Goal: Check status: Check status

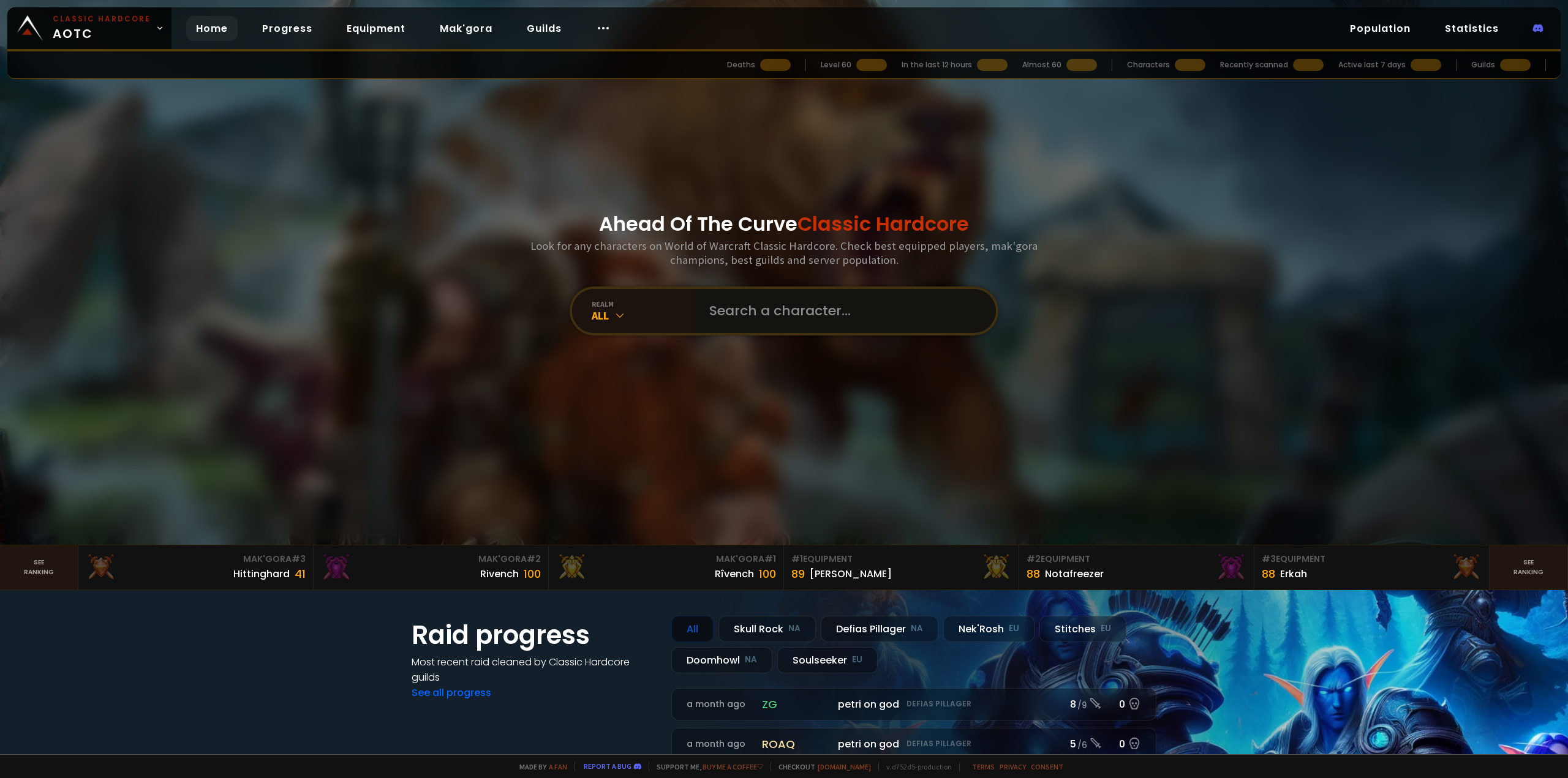
click at [743, 326] on input "text" at bounding box center [841, 311] width 279 height 44
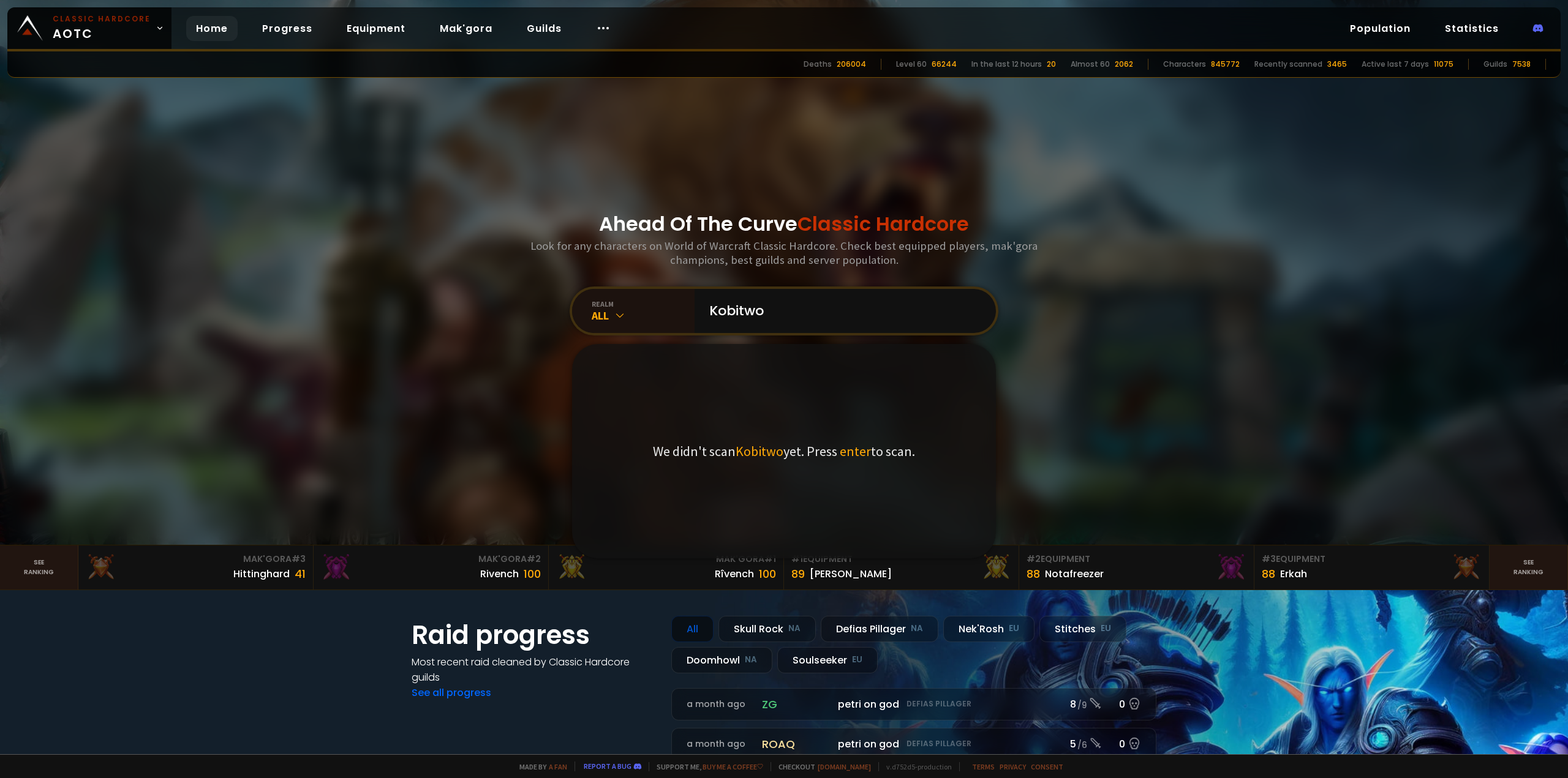
click at [765, 456] on span "Kobitwo" at bounding box center [759, 451] width 47 height 17
drag, startPoint x: 805, startPoint y: 307, endPoint x: 543, endPoint y: 314, distance: 262.1
click at [543, 314] on div "Ahead Of The Curve Classic Hardcore Look for any characters on World of Warcraf…" at bounding box center [784, 272] width 738 height 545
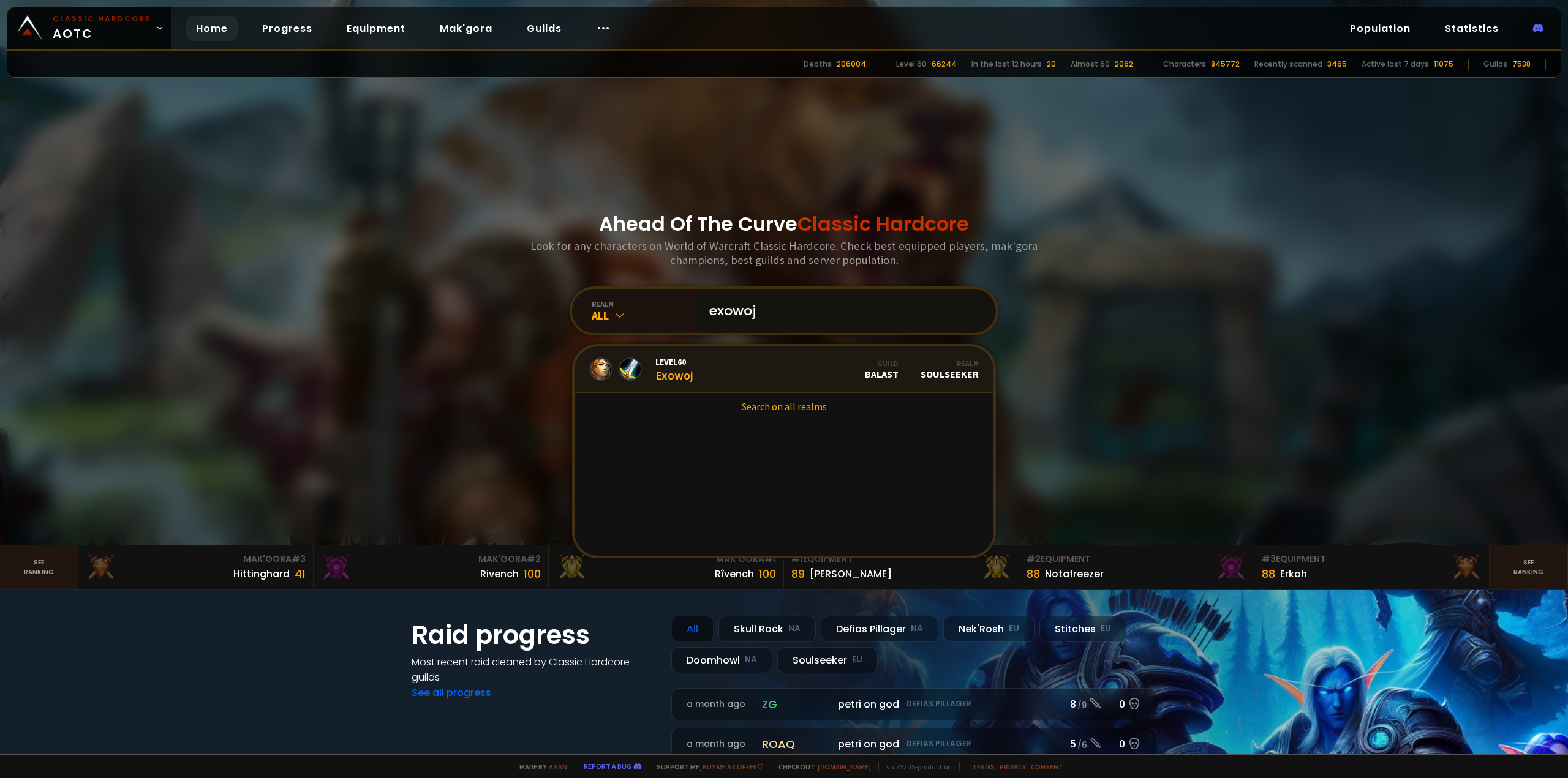
type input "exowoj"
click at [741, 380] on link "Level 60 Exowoj Guild BALAST Realm Soulseeker" at bounding box center [784, 370] width 419 height 47
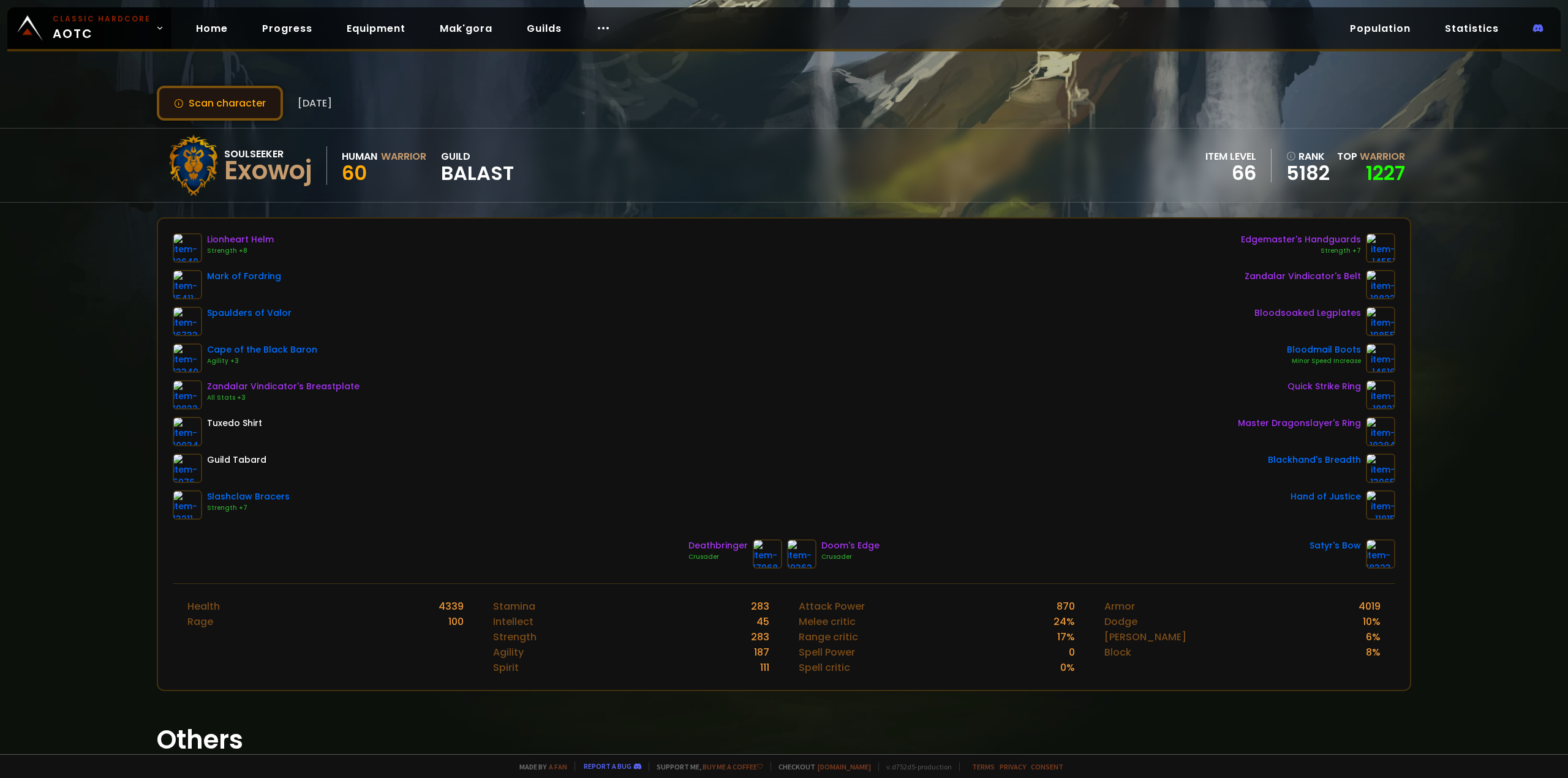
click at [233, 104] on button "Scan character" at bounding box center [220, 103] width 126 height 35
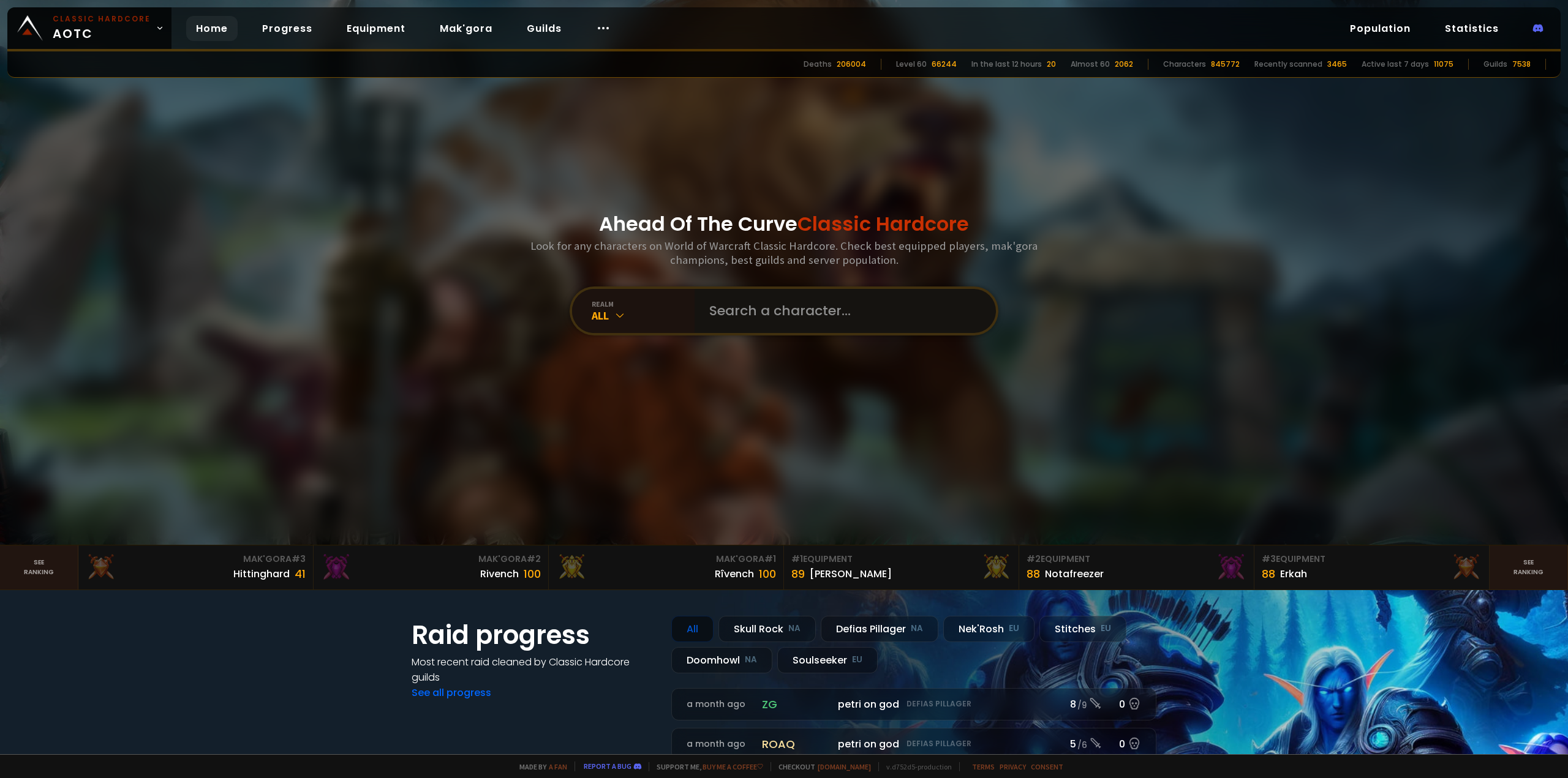
click at [869, 316] on input "text" at bounding box center [841, 311] width 279 height 44
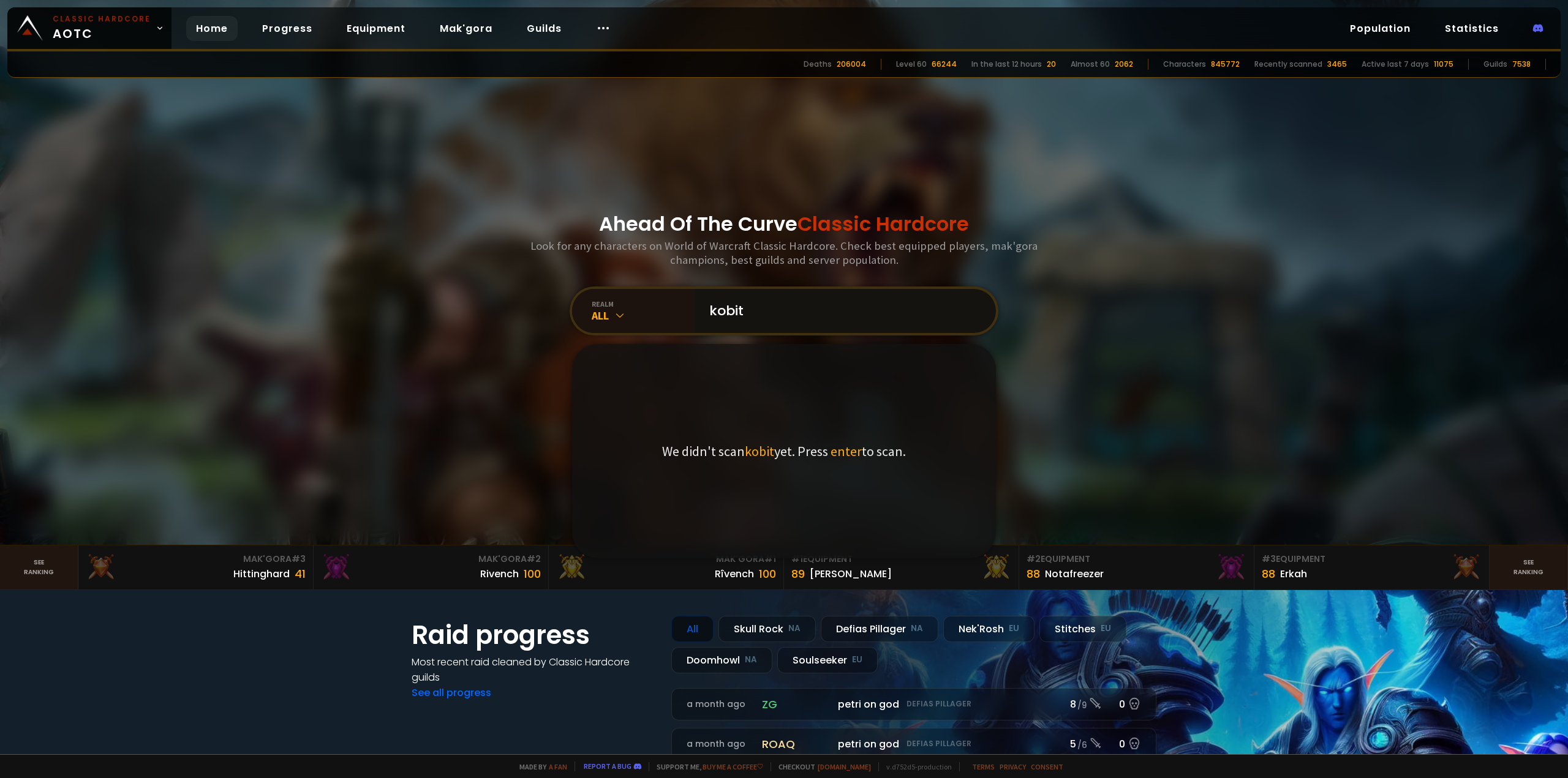
drag, startPoint x: 758, startPoint y: 319, endPoint x: 673, endPoint y: 334, distance: 86.3
click at [673, 334] on div "realm All kobit We didn't scan kobit yet. Press enter to scan." at bounding box center [784, 311] width 429 height 49
paste input "Kobitwo"
type input "Kobitwo"
click at [757, 455] on span "Kobitwo" at bounding box center [759, 451] width 47 height 17
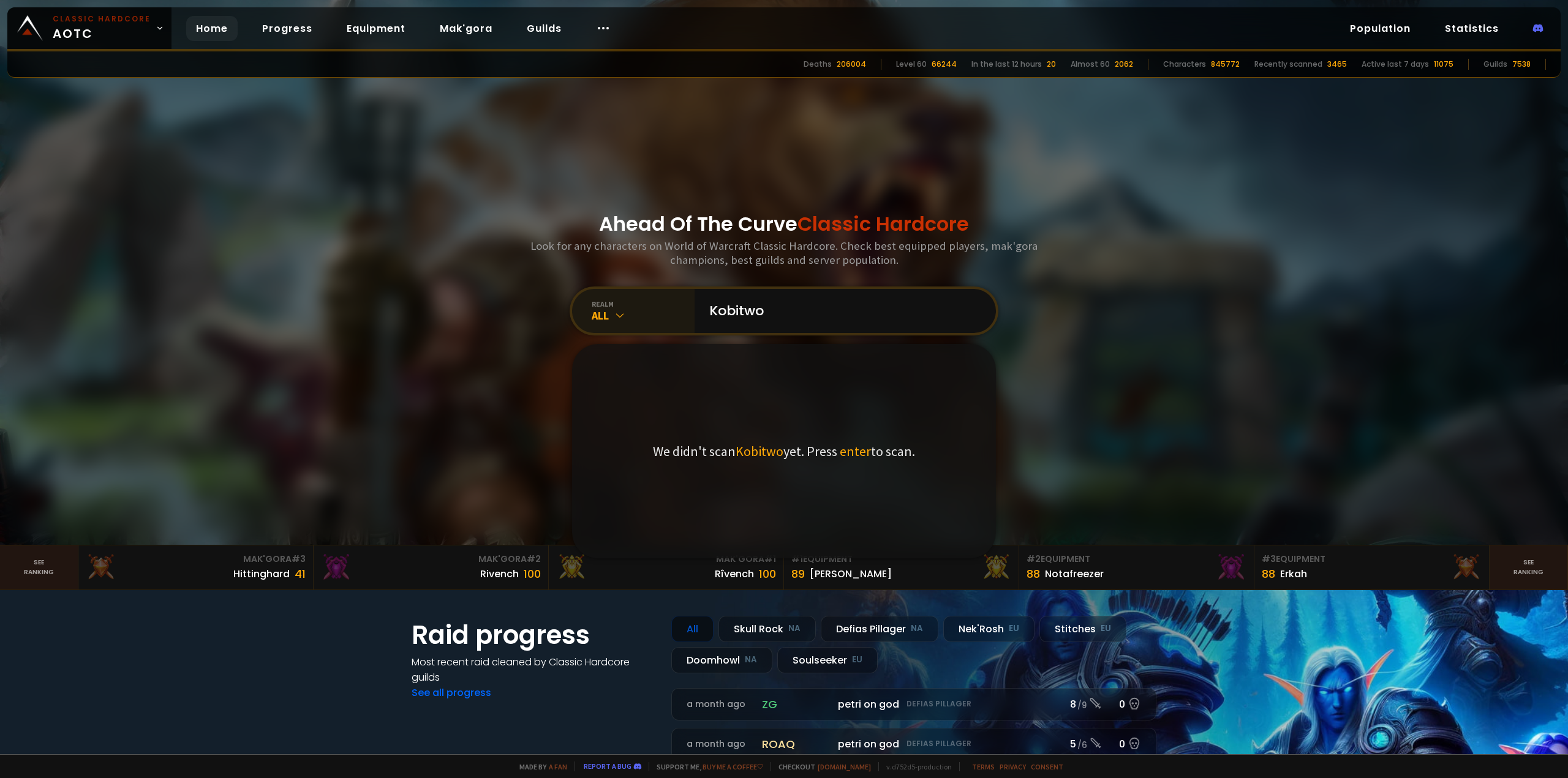
click at [618, 315] on icon at bounding box center [619, 315] width 12 height 12
click at [617, 529] on div "Soulseeker EU" at bounding box center [633, 533] width 118 height 29
click at [759, 458] on span "Kobitwo" at bounding box center [759, 451] width 47 height 17
drag, startPoint x: 784, startPoint y: 323, endPoint x: 634, endPoint y: 314, distance: 150.3
click at [634, 315] on div "realm Soulseeker Kobitwo We didn't scan Kobitwo yet. Press enter to scan." at bounding box center [784, 311] width 429 height 49
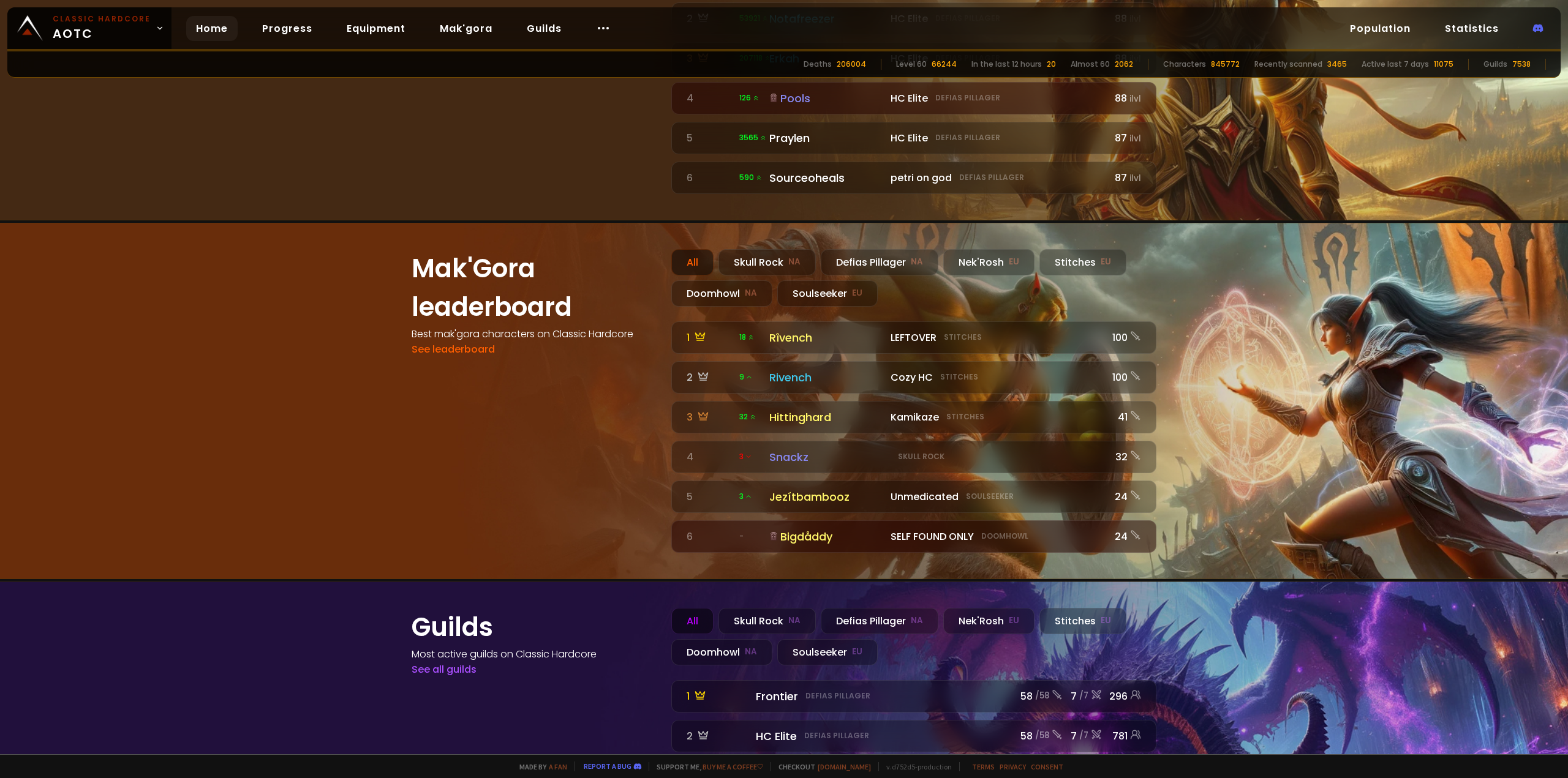
scroll to position [1163, 0]
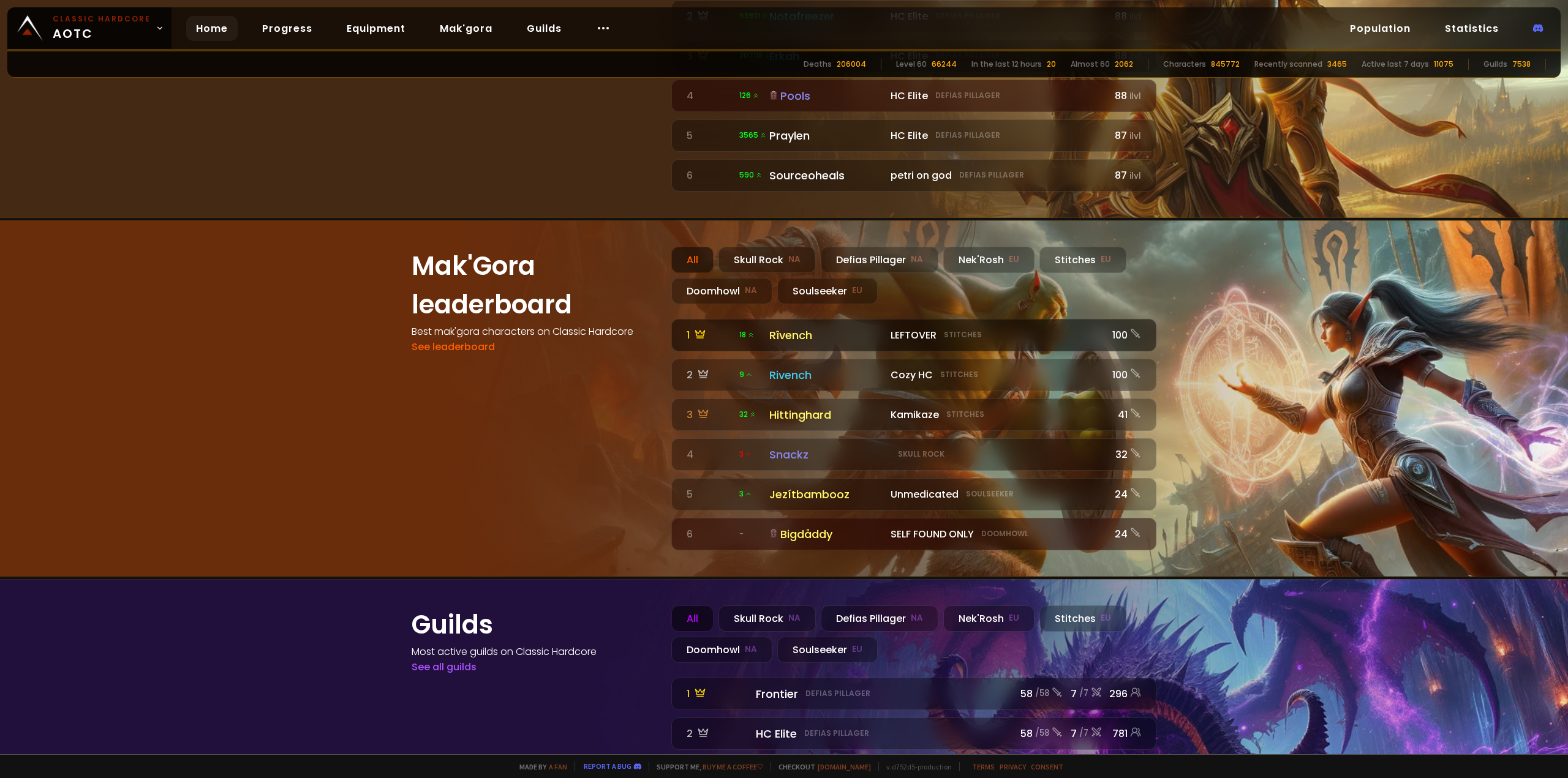
click at [798, 327] on div "Rîvench" at bounding box center [827, 335] width 114 height 17
